Goal: Information Seeking & Learning: Find specific fact

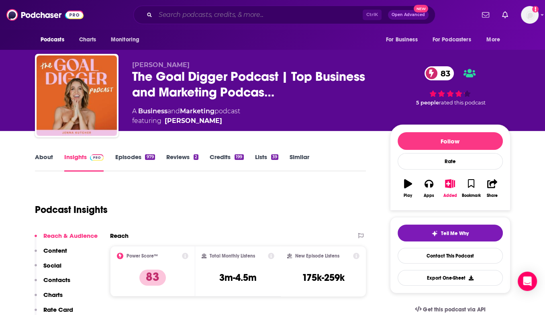
click at [296, 9] on input "Search podcasts, credits, & more..." at bounding box center [258, 14] width 207 height 13
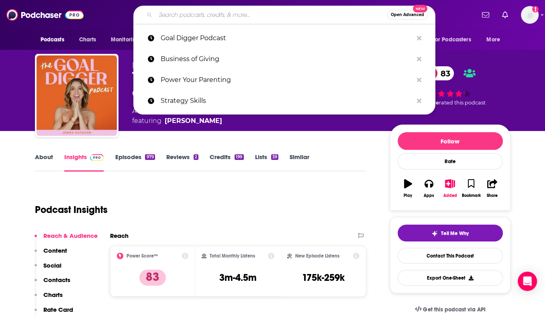
paste input "Strategy Skills"
type input "Strategy Skills"
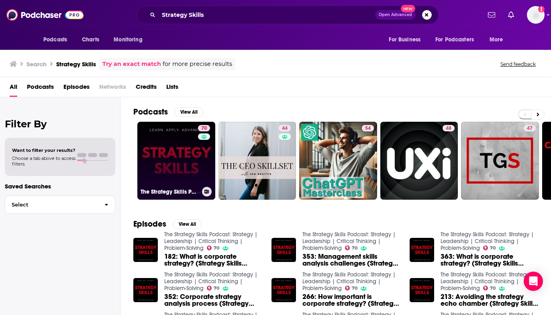
click at [177, 149] on link "70 The Strategy Skills Podcast: Strategy | Leadership | Critical Thinking | Pro…" at bounding box center [176, 161] width 78 height 78
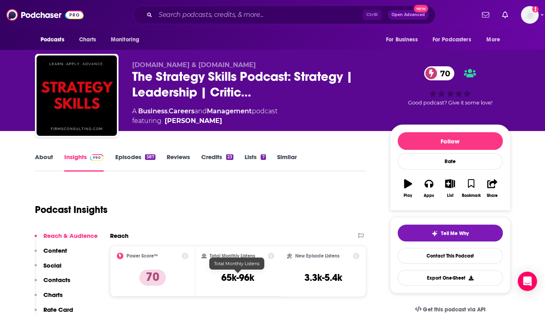
click at [227, 274] on h3 "65k-96k" at bounding box center [237, 278] width 33 height 12
copy div "65k-96k"
